Goal: Task Accomplishment & Management: Use online tool/utility

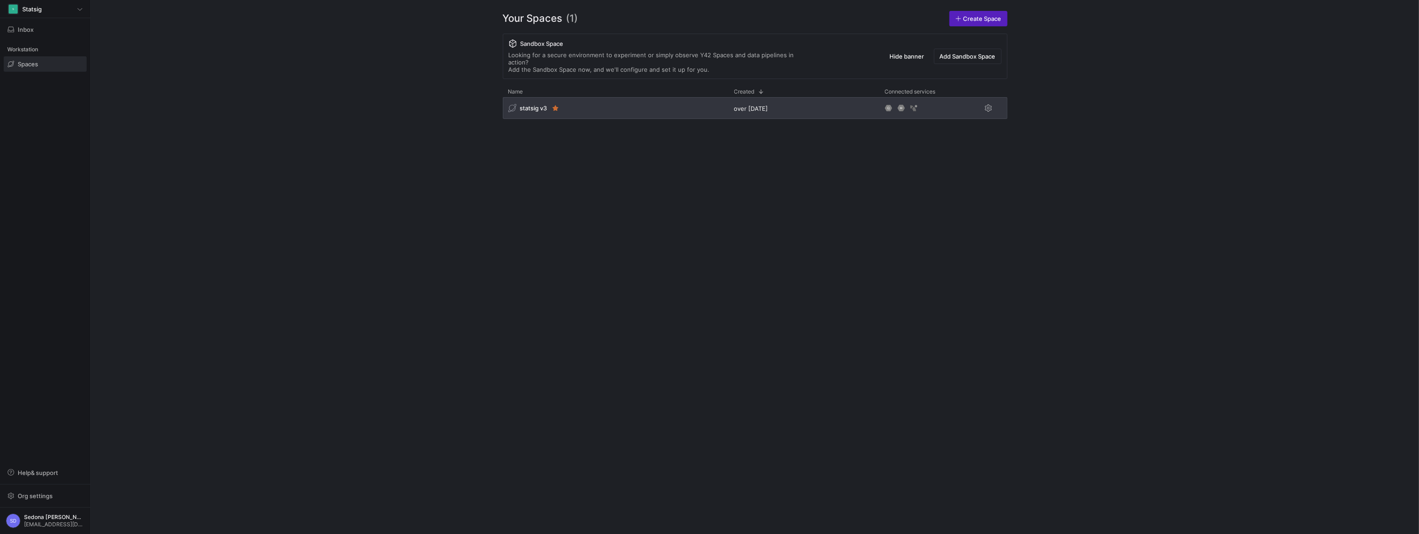
click at [537, 104] on span "statsig v3" at bounding box center [533, 107] width 27 height 7
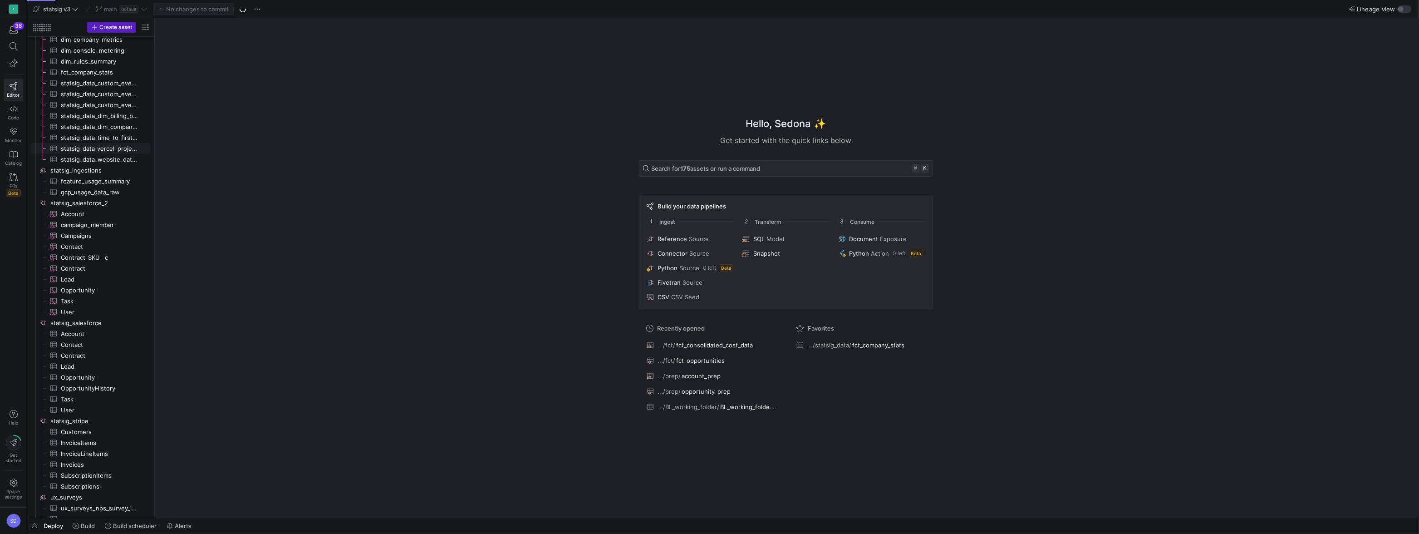
scroll to position [638, 0]
click at [246, 6] on span "button" at bounding box center [242, 9] width 11 height 11
click at [79, 179] on span "statsig_salesforce_2​​​​​​​​" at bounding box center [99, 177] width 99 height 10
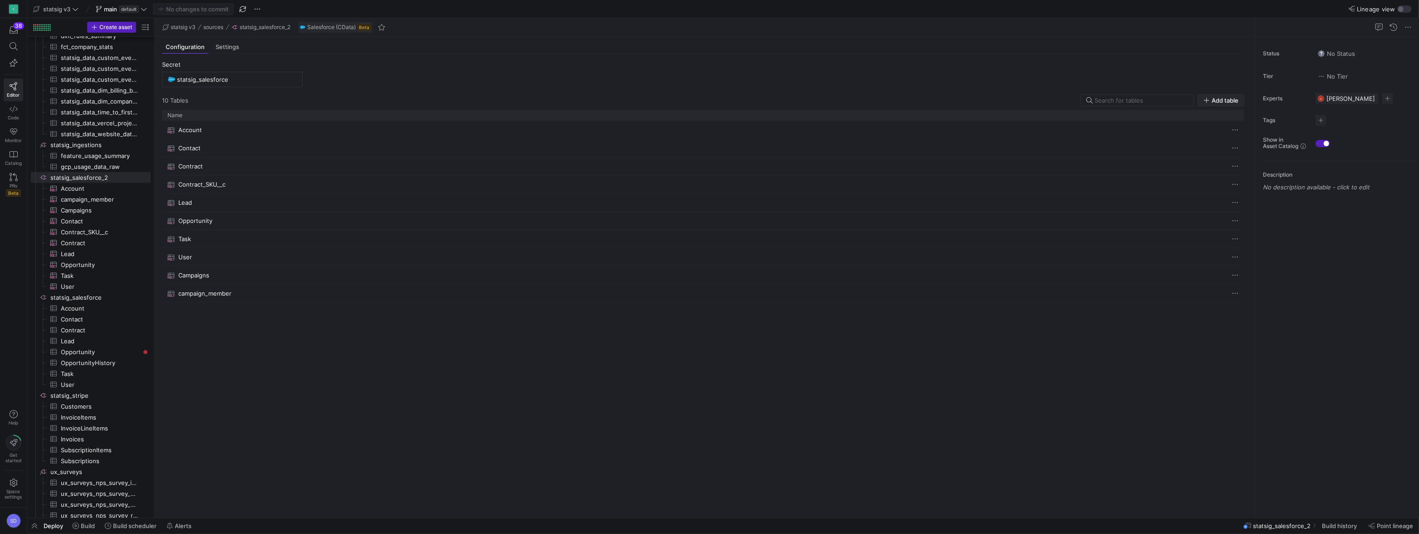
click at [1221, 98] on span "Add table" at bounding box center [1225, 100] width 27 height 7
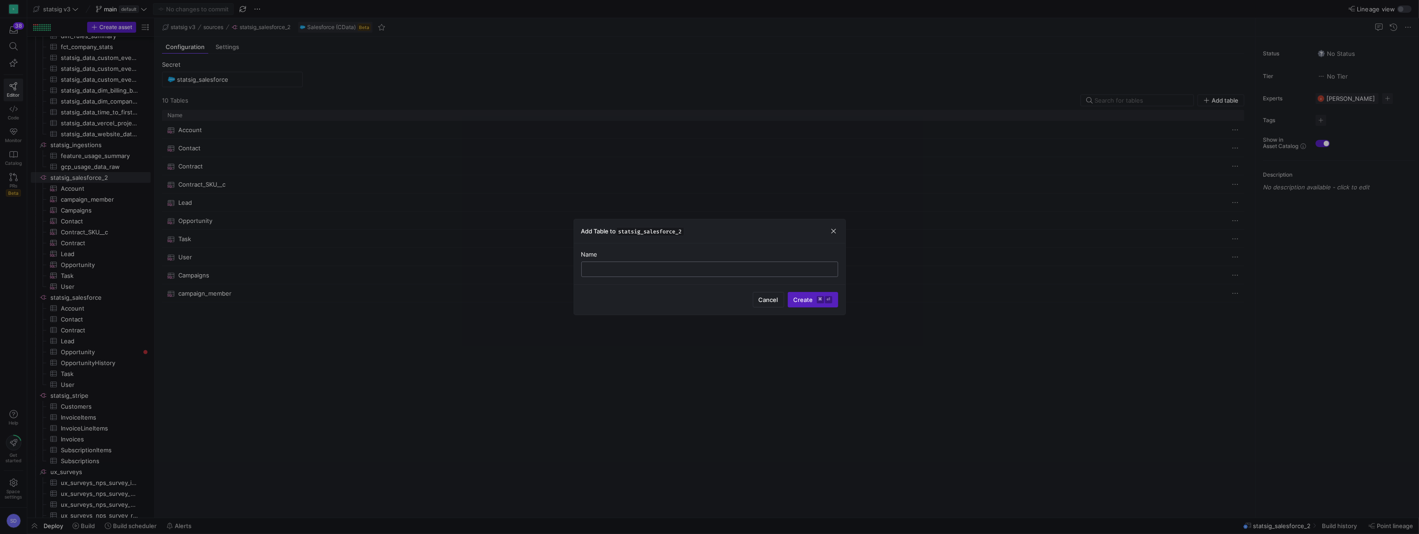
click at [656, 274] on div at bounding box center [709, 269] width 241 height 15
click at [832, 235] on span "button" at bounding box center [833, 231] width 9 height 9
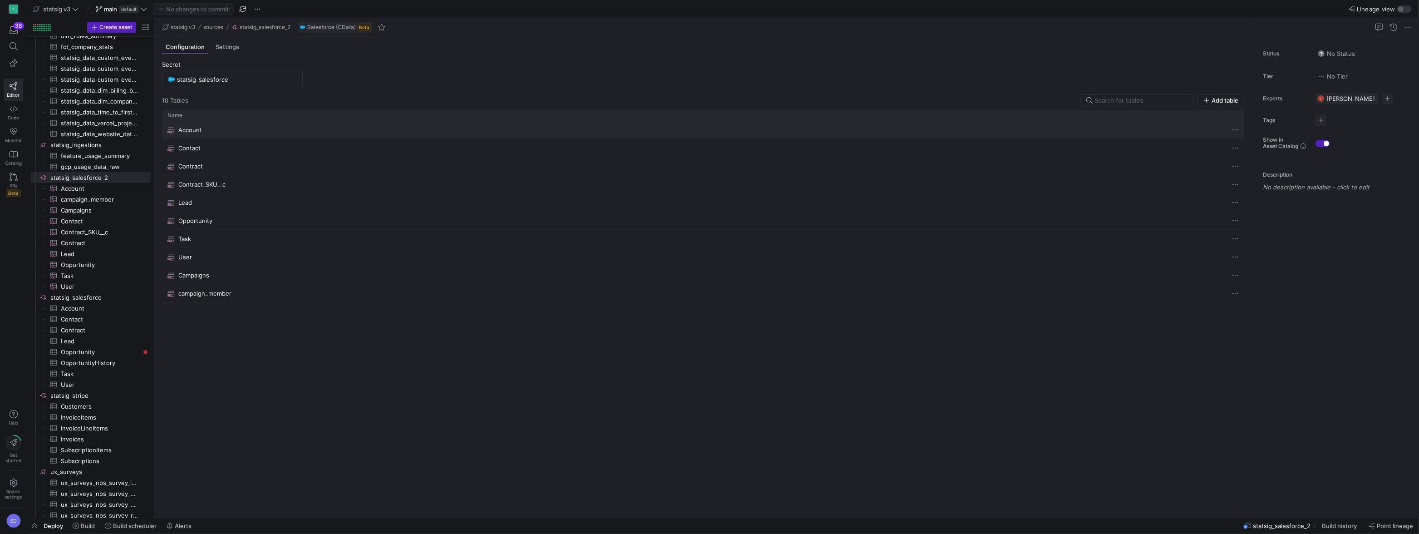
click at [1239, 133] on span "Press SPACE to select this row." at bounding box center [1235, 129] width 9 height 9
click at [1239, 142] on span "Edit" at bounding box center [1242, 141] width 11 height 7
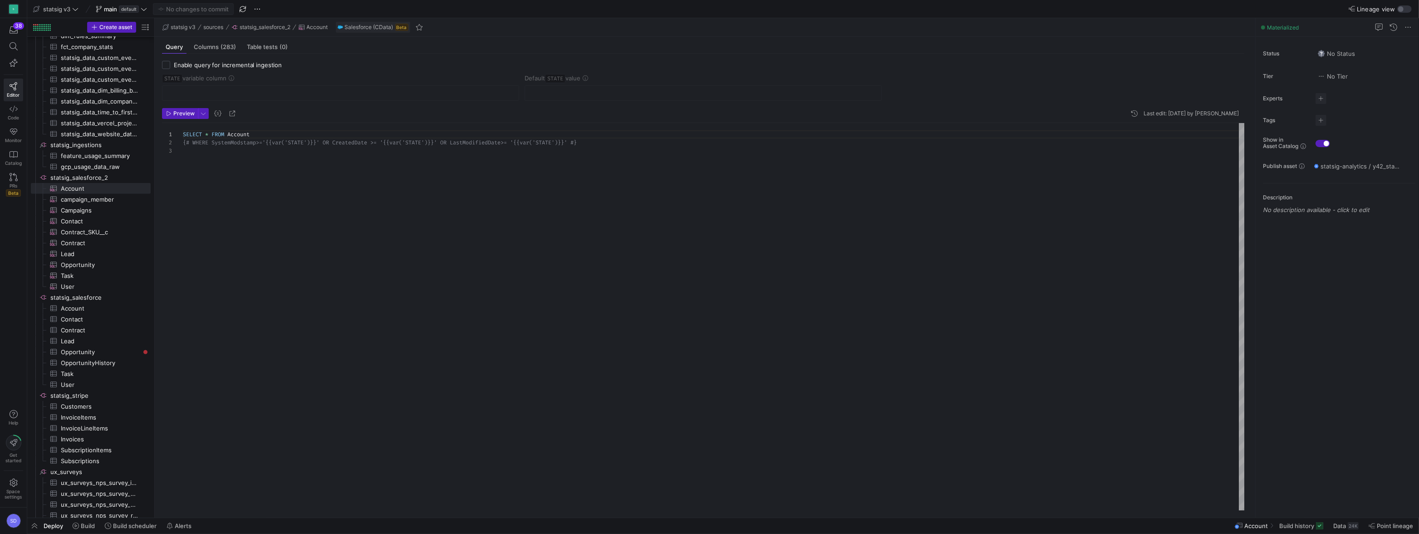
scroll to position [0, 55]
drag, startPoint x: 256, startPoint y: 135, endPoint x: 167, endPoint y: 134, distance: 89.4
click at [183, 134] on div "SELECT * FROM Account {# WHERE SystemModstamp>='{{var('STATE')}}' OR Cre atedDa…" at bounding box center [714, 317] width 1063 height 388
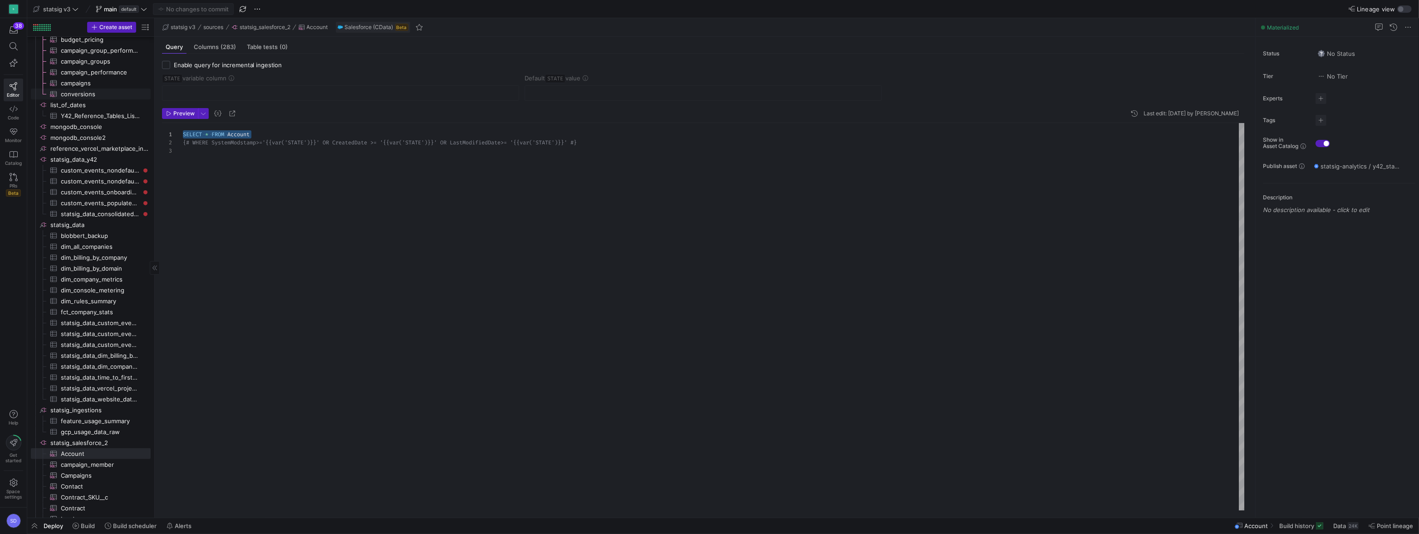
scroll to position [0, 0]
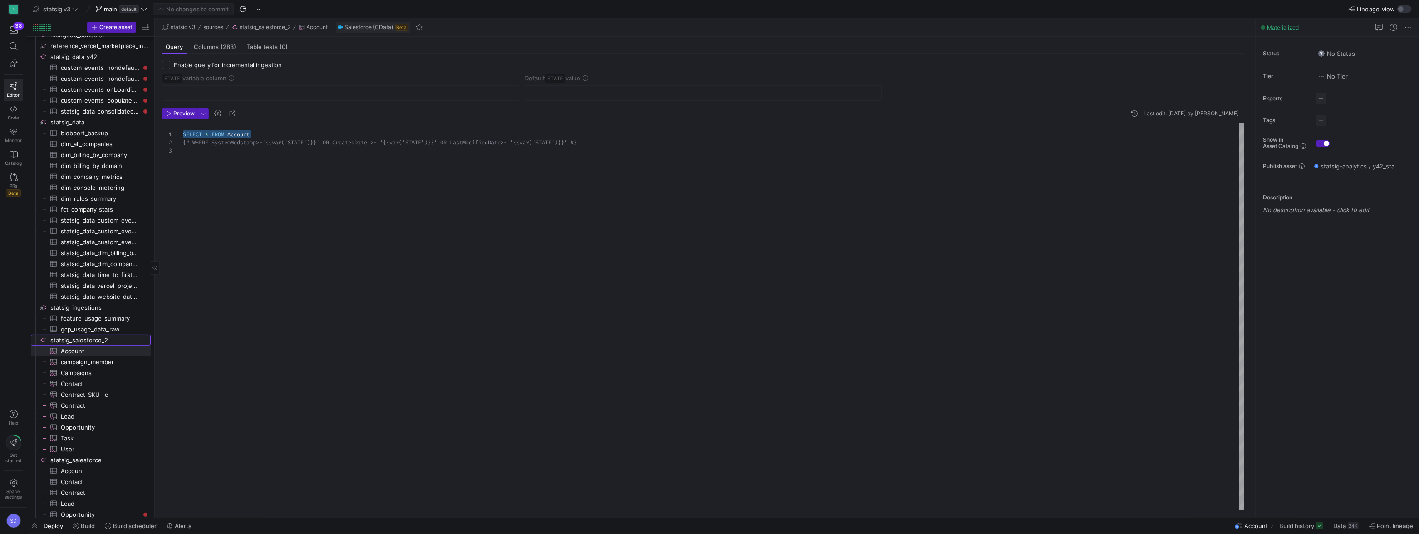
click at [65, 338] on span "statsig_salesforce_2​​​​​​​​" at bounding box center [99, 340] width 99 height 10
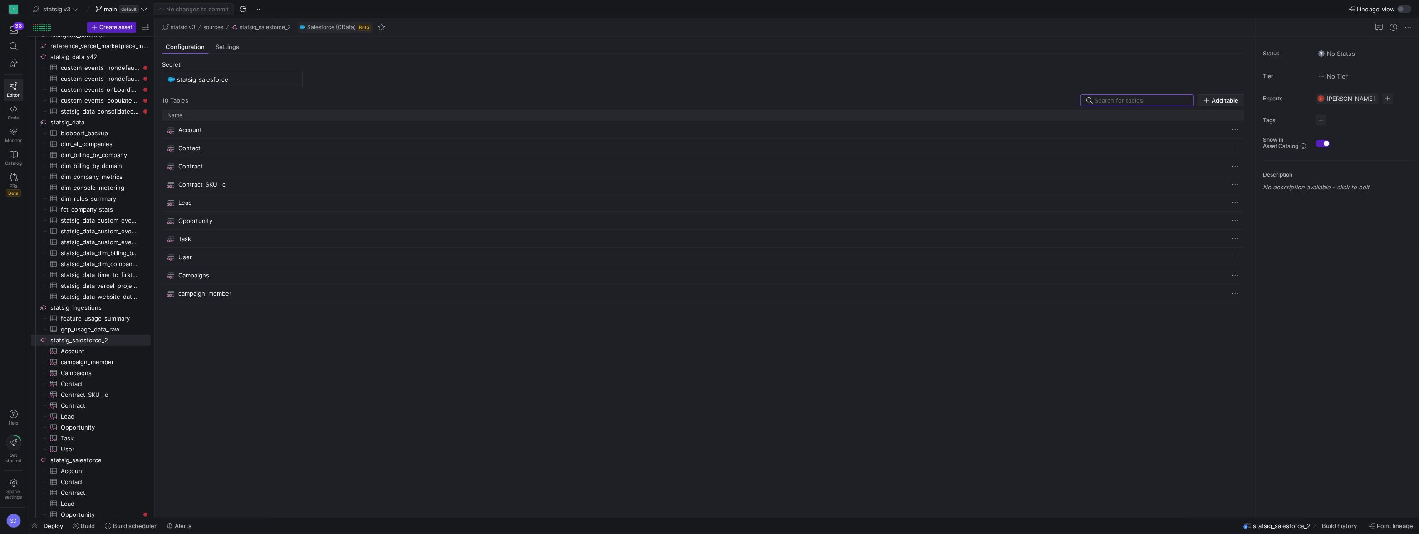
click at [1223, 100] on span "Add table" at bounding box center [1225, 100] width 27 height 7
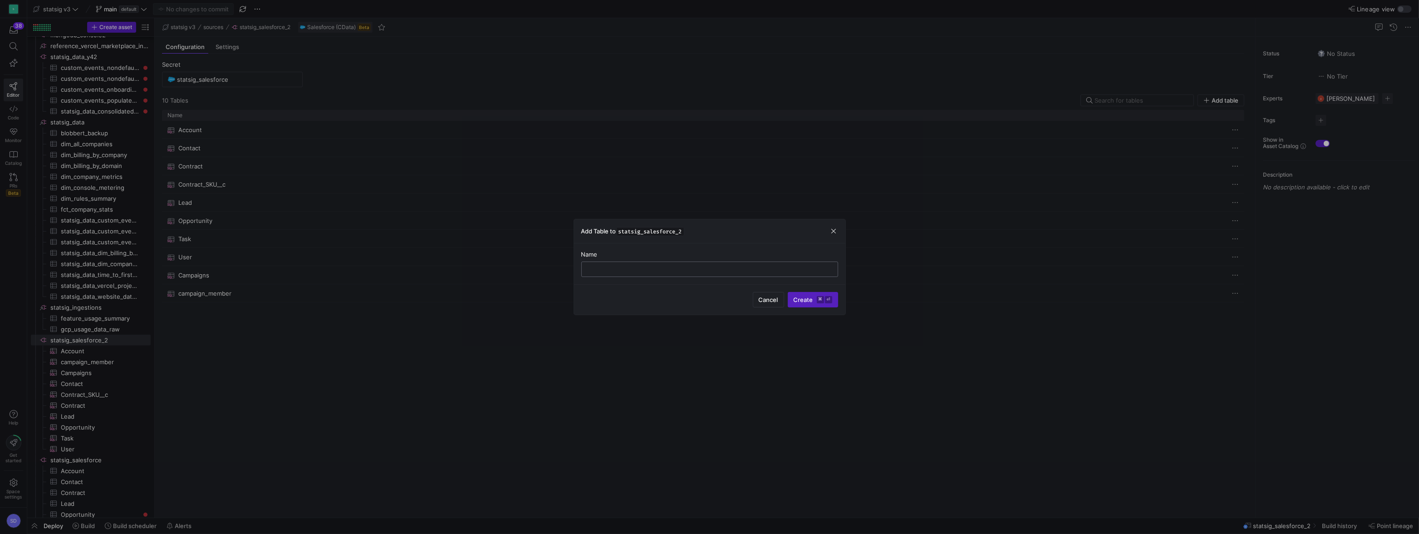
click at [621, 272] on input "text" at bounding box center [709, 269] width 241 height 7
type input "Workramp_Certification"
click at [799, 300] on span "Create ⌘ ⏎" at bounding box center [813, 299] width 39 height 7
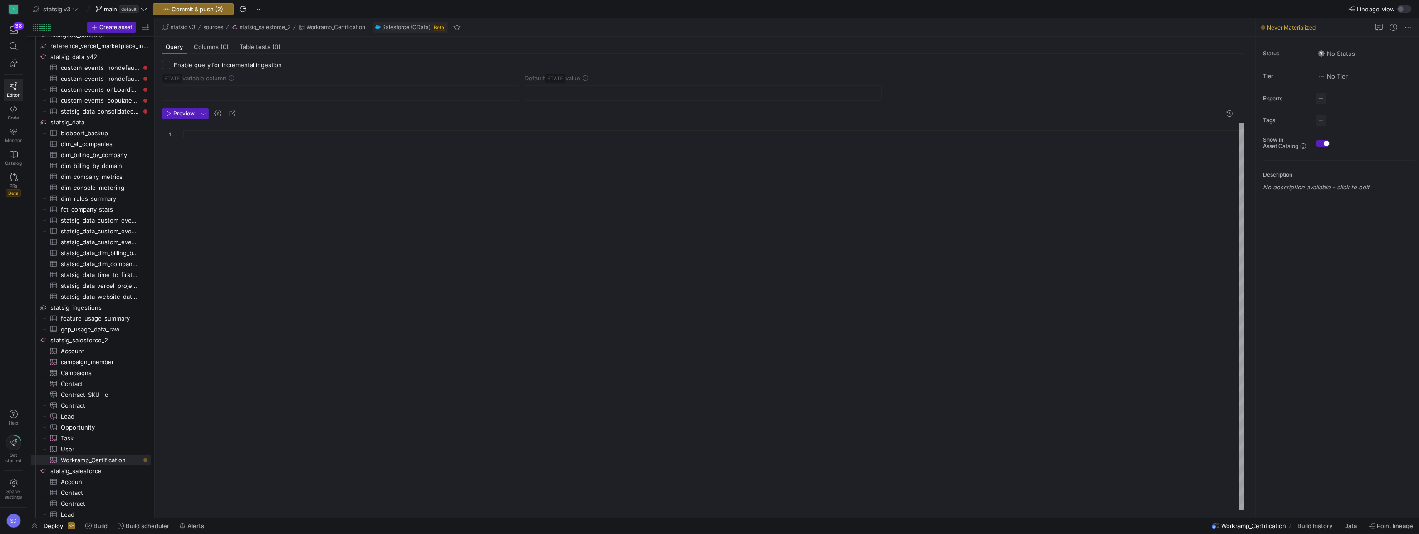
click at [189, 80] on span "STATE variable column" at bounding box center [194, 77] width 64 height 7
click at [222, 166] on div at bounding box center [714, 317] width 1063 height 388
click at [243, 133] on div "SELECT * FROM Account" at bounding box center [714, 317] width 1063 height 388
type textarea "SELECT * FROM WorkRampApp__WorkRamp_Academy_Certification__c"
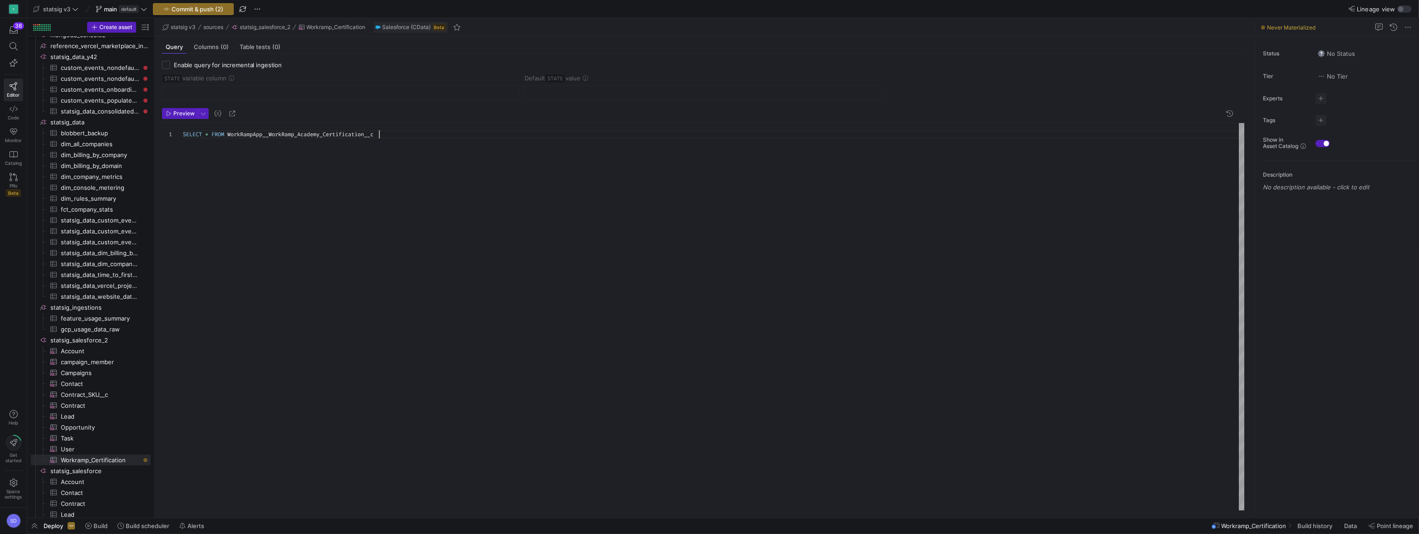
scroll to position [0, 195]
click at [182, 118] on span "button" at bounding box center [180, 113] width 35 height 10
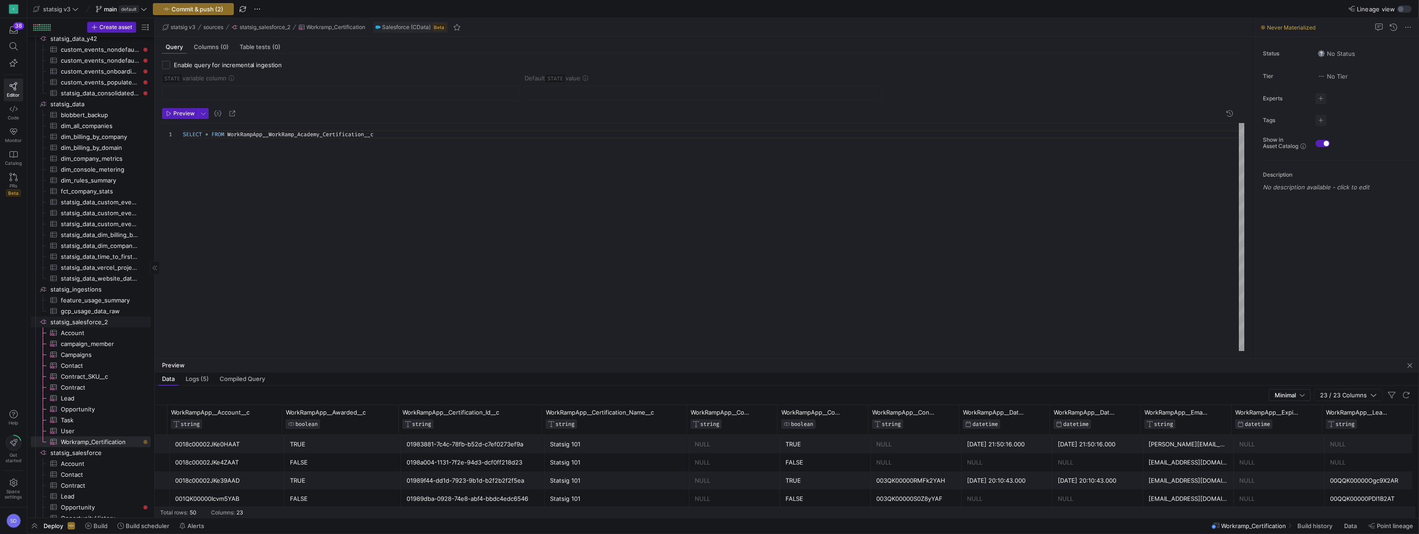
scroll to position [242, 0]
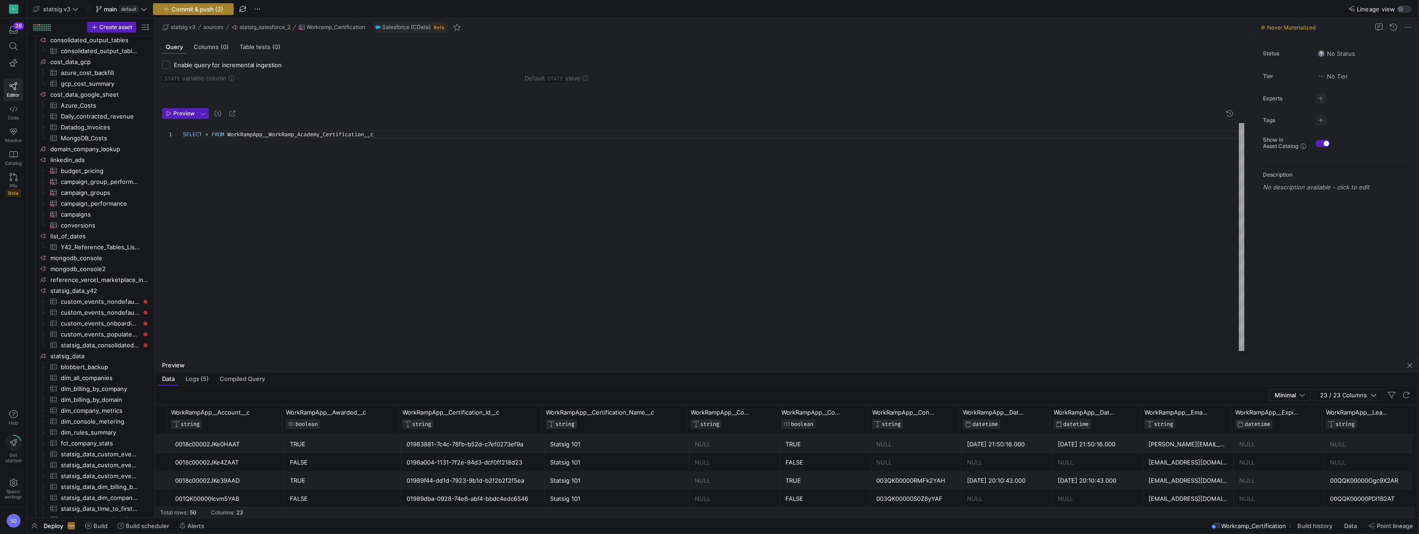
click at [207, 10] on span "Commit & push (2)" at bounding box center [198, 8] width 52 height 7
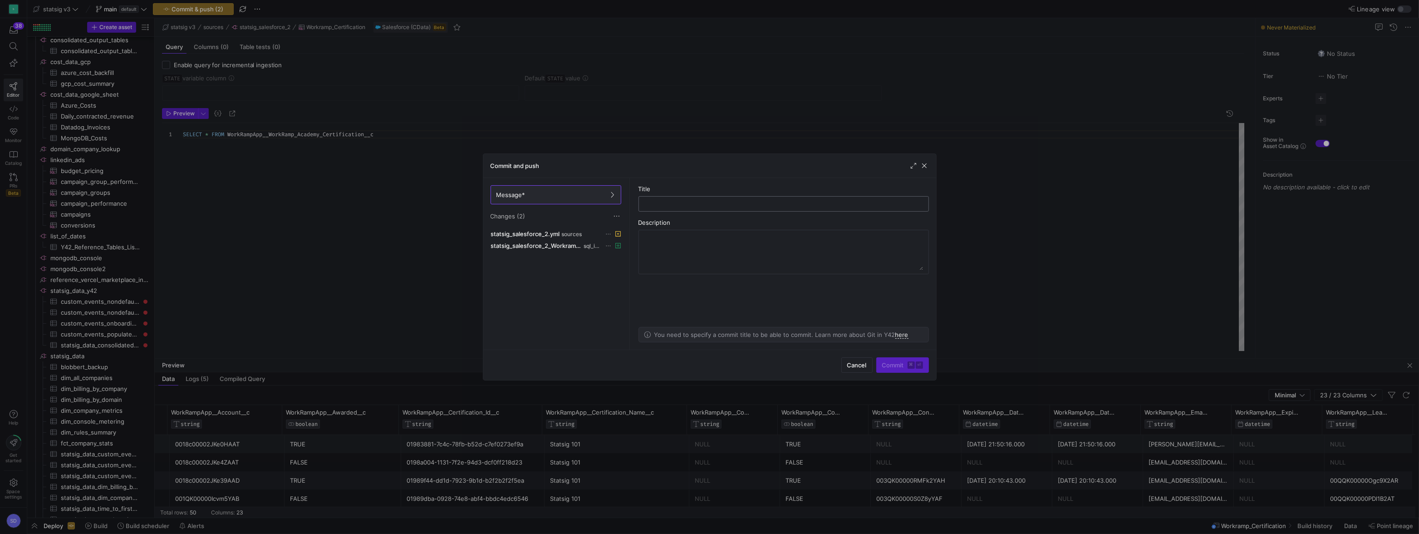
click at [675, 199] on div at bounding box center [783, 204] width 275 height 15
type input "Adding workramp source from SF"
click at [896, 361] on span "Commit ⌘ ⏎" at bounding box center [902, 364] width 41 height 7
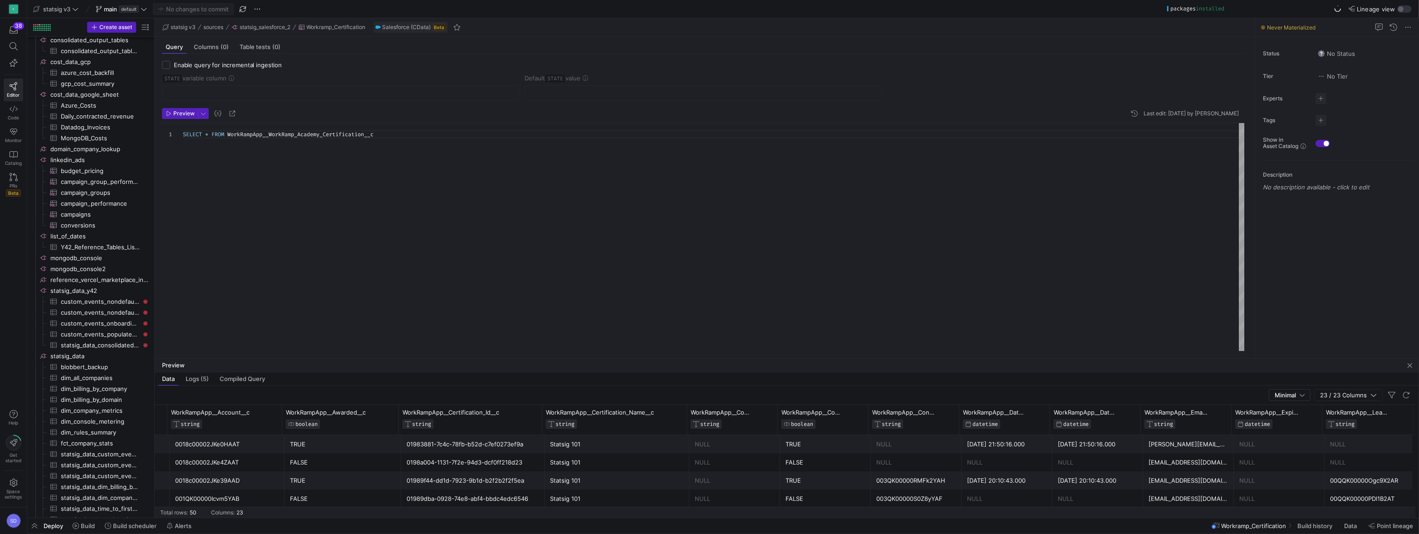
scroll to position [0, 1101]
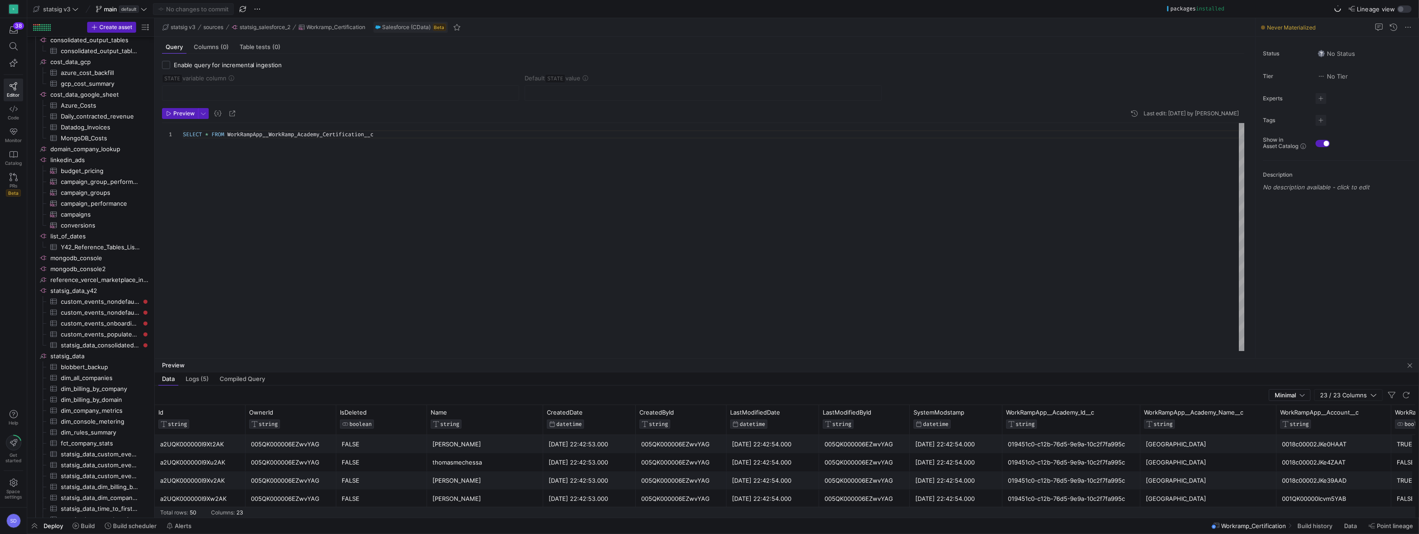
click at [178, 444] on div "a2UQK000000I9Xt2AK" at bounding box center [200, 444] width 80 height 18
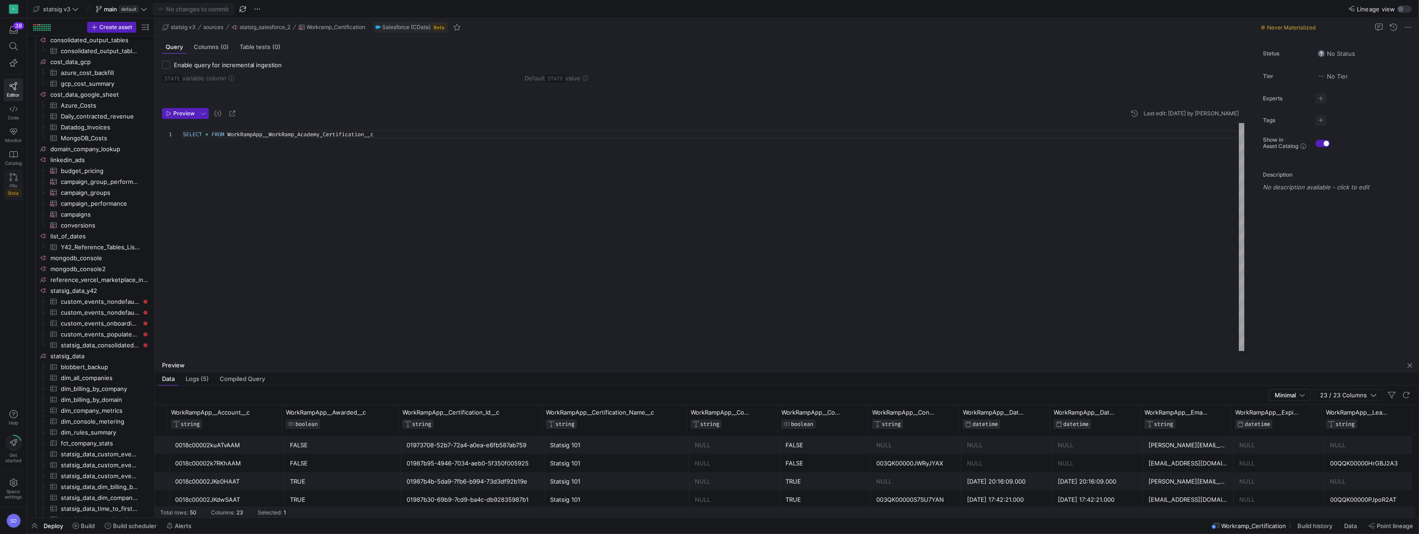
scroll to position [0, 195]
